Goal: Task Accomplishment & Management: Use online tool/utility

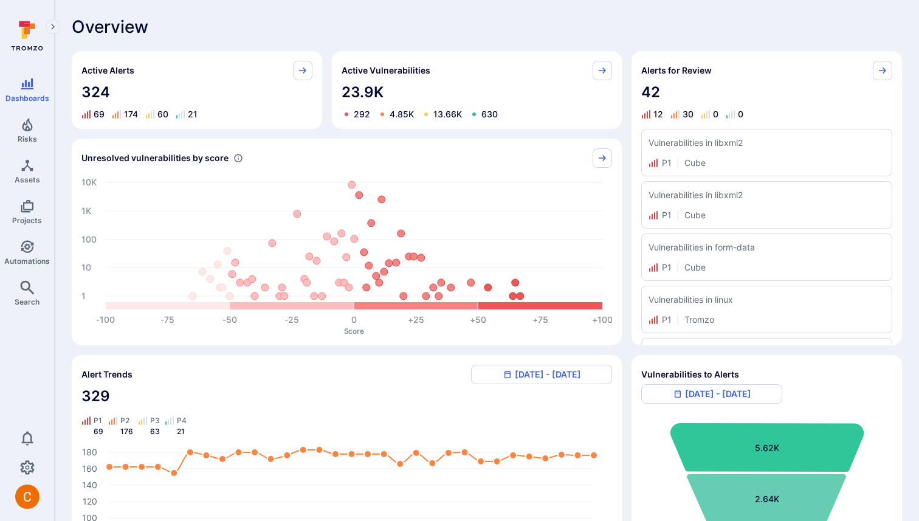
click at [33, 117] on icon "Risks" at bounding box center [27, 124] width 15 height 15
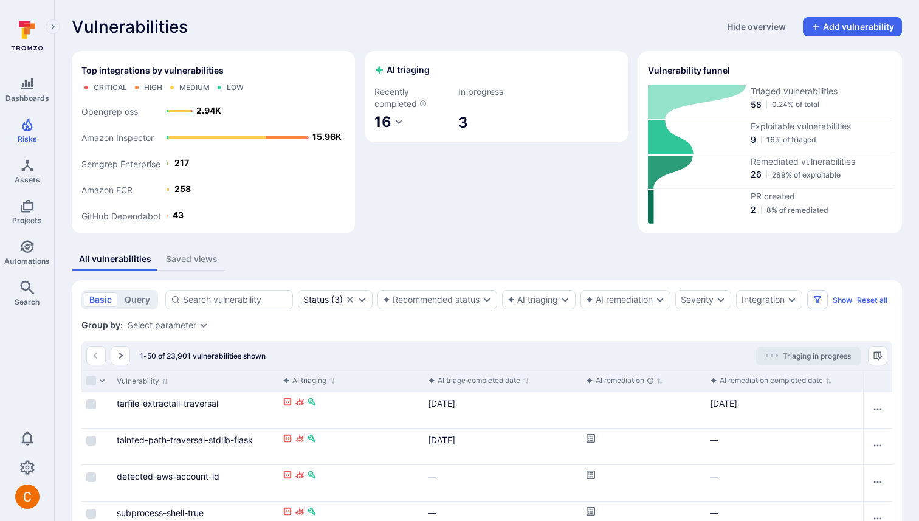
click at [542, 167] on div "AI triaging Recently completed 16 In progress 3" at bounding box center [497, 142] width 264 height 182
click at [587, 439] on icon "Cell for aiCtx.remediationStatus" at bounding box center [591, 438] width 10 height 10
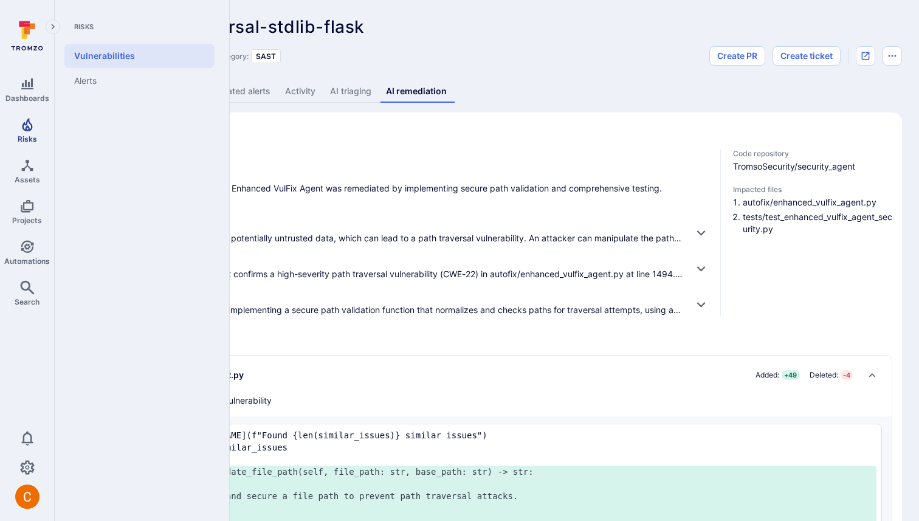
click at [19, 129] on link "Risks" at bounding box center [27, 130] width 54 height 36
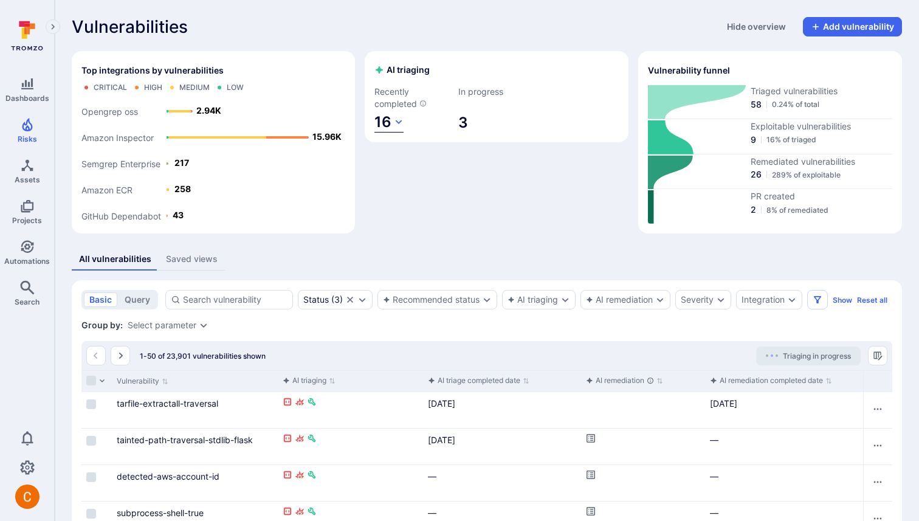
click at [398, 126] on icon "button" at bounding box center [399, 122] width 10 height 10
click at [398, 118] on div at bounding box center [459, 260] width 919 height 521
click at [532, 159] on div "AI triaging Recently completed 16 In progress 3" at bounding box center [497, 142] width 264 height 182
click at [388, 125] on span "16" at bounding box center [382, 122] width 17 height 18
click at [399, 74] on div at bounding box center [459, 260] width 919 height 521
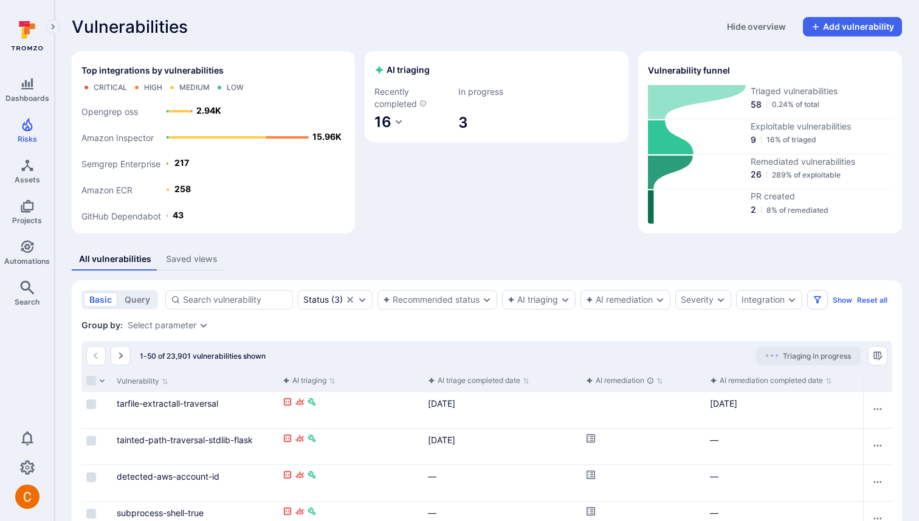
click at [461, 179] on div "AI triaging Recently completed 16 In progress 3" at bounding box center [497, 142] width 264 height 182
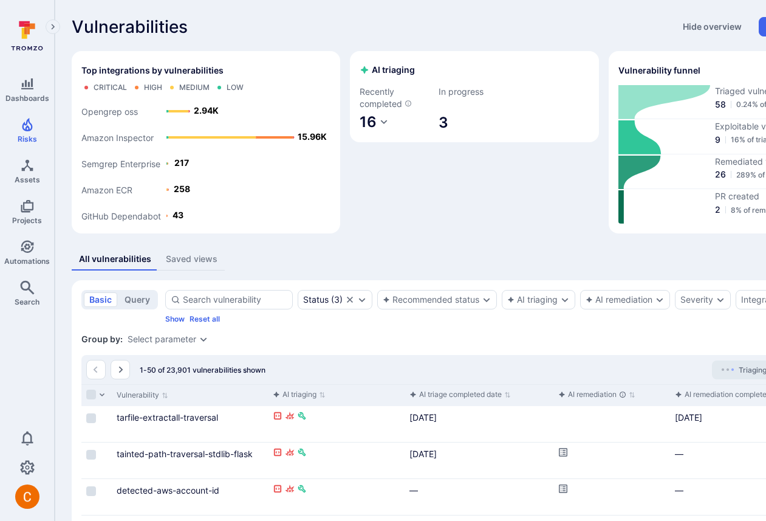
click at [50, 24] on icon "Expand navigation menu" at bounding box center [53, 27] width 9 height 10
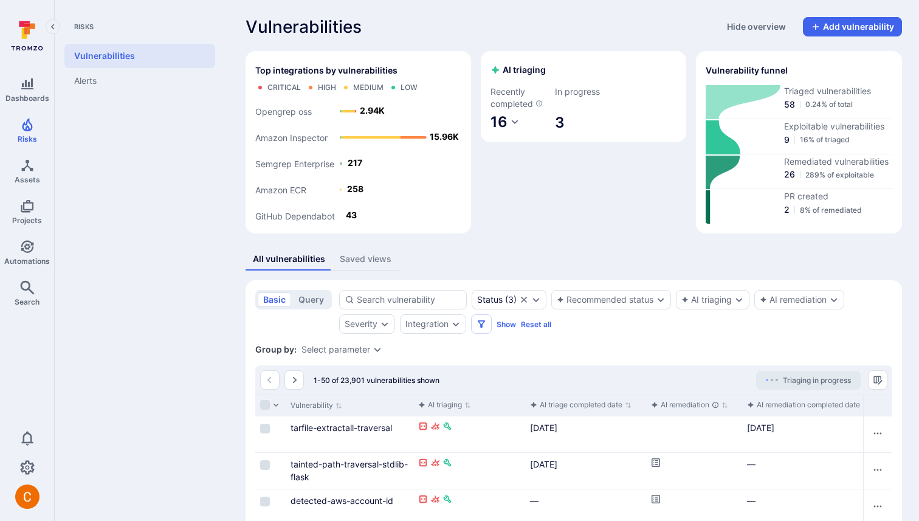
click at [54, 23] on icon "Collapse navigation menu" at bounding box center [53, 27] width 9 height 10
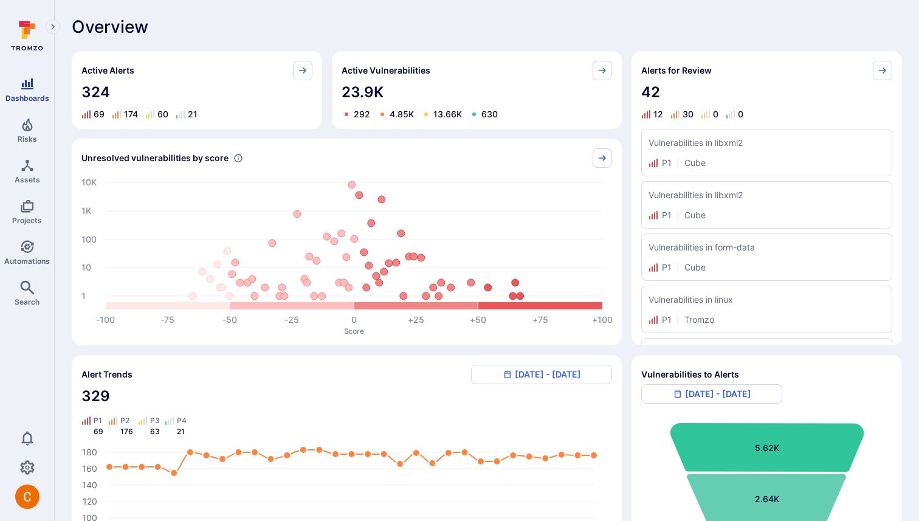
click at [35, 88] on link "Dashboards" at bounding box center [27, 90] width 54 height 36
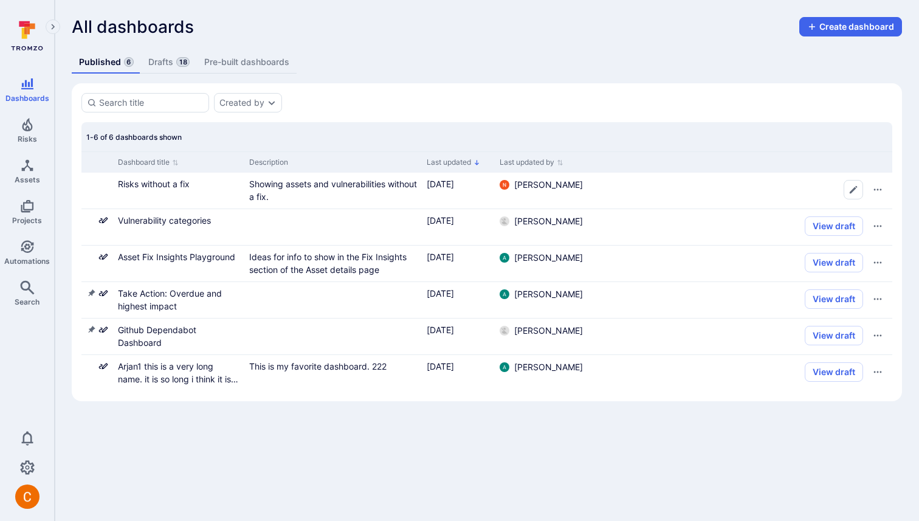
click at [173, 60] on link "Drafts 18" at bounding box center [169, 62] width 56 height 22
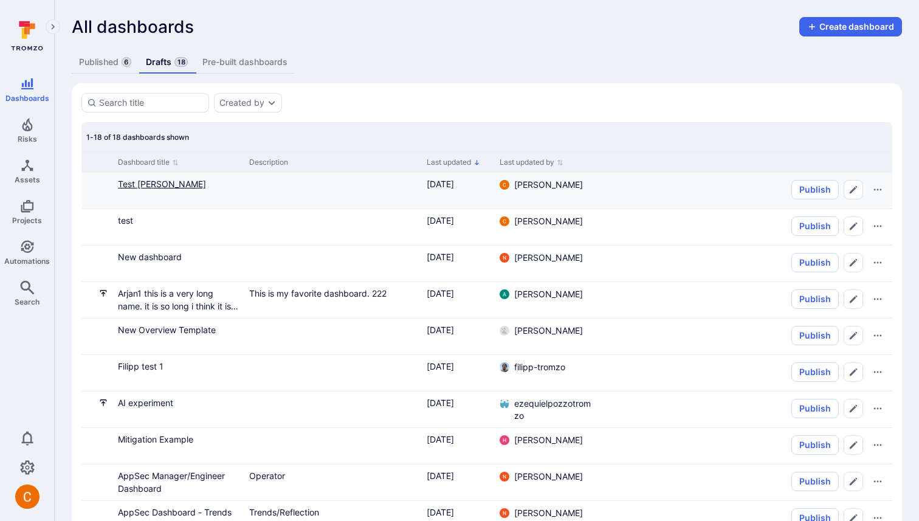
click at [161, 187] on link "Test Camilo" at bounding box center [162, 184] width 88 height 10
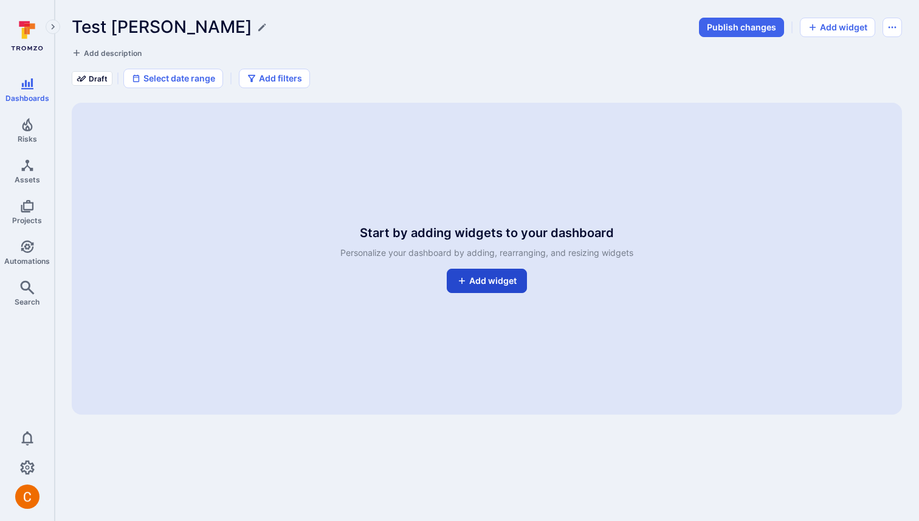
click at [482, 285] on link "Add widget" at bounding box center [487, 281] width 80 height 24
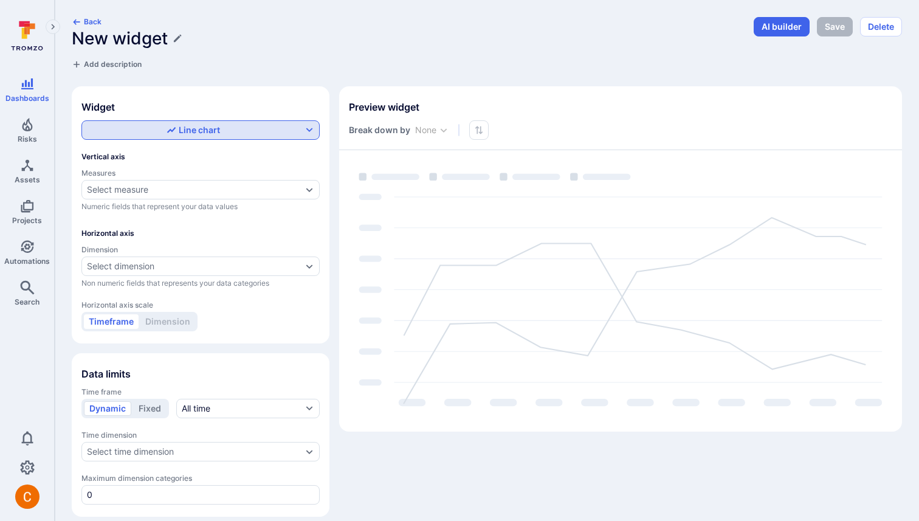
click at [292, 124] on div "Line chart" at bounding box center [192, 130] width 217 height 12
click at [307, 99] on div at bounding box center [459, 260] width 919 height 521
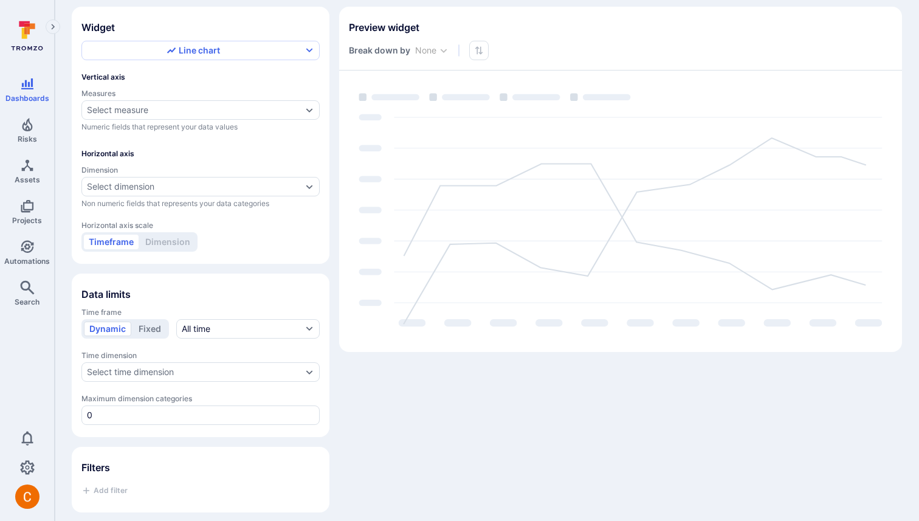
scroll to position [86, 0]
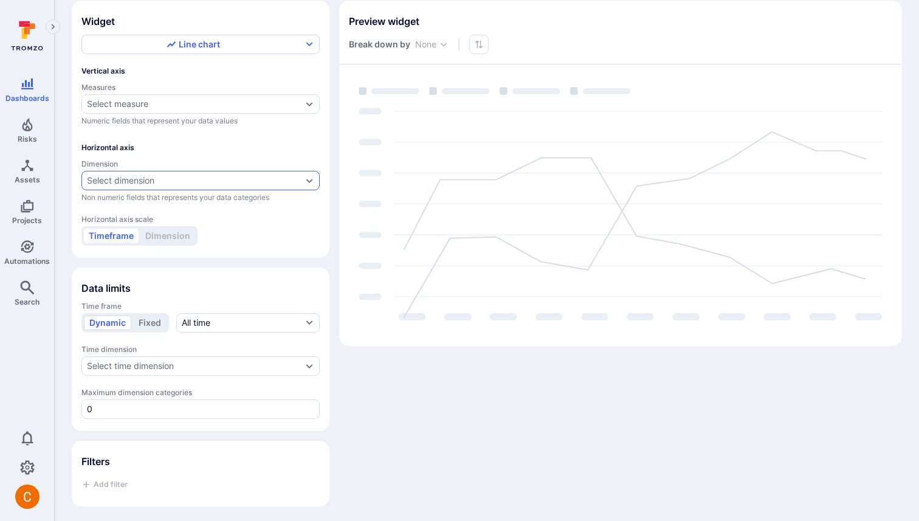
click at [242, 184] on div "Select dimension" at bounding box center [200, 180] width 238 height 19
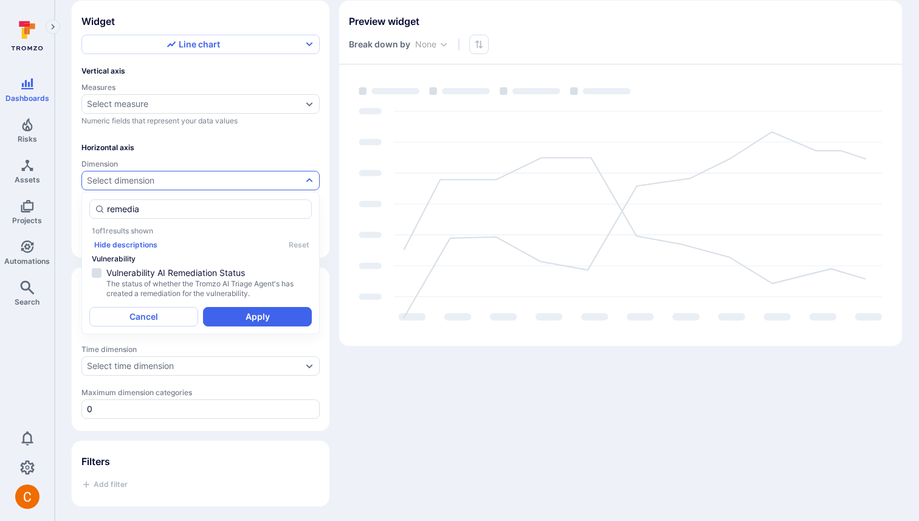
type input "remedia"
click at [333, 115] on div "Widget Line chart Vertical axis Measures Select measure Numeric fields that rep…" at bounding box center [487, 253] width 830 height 505
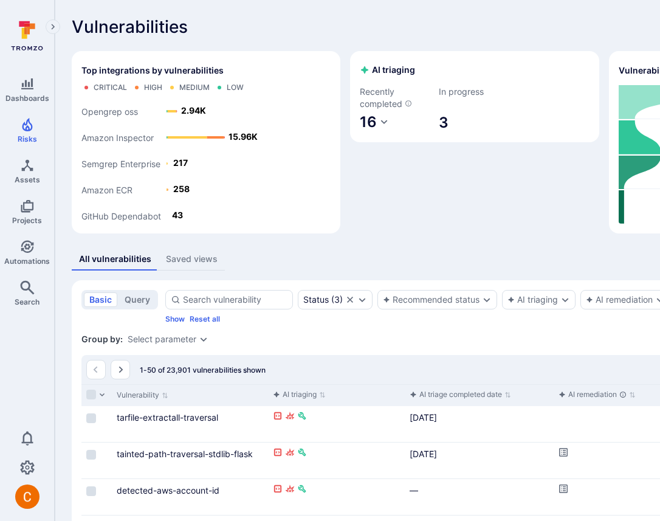
click at [350, 169] on div "AI triaging Recently completed 16 In progress 3" at bounding box center [474, 142] width 249 height 182
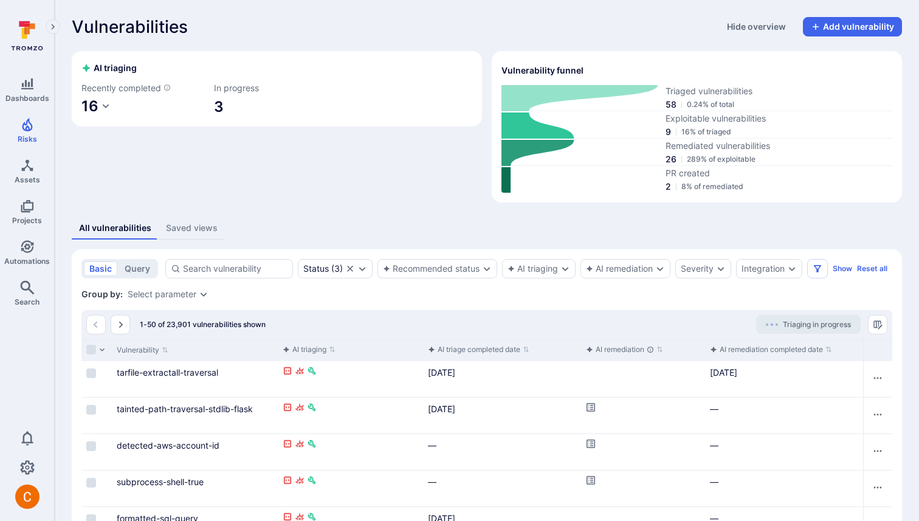
click at [386, 172] on div "AI triaging Recently completed 16 In progress 3" at bounding box center [277, 126] width 410 height 151
